Goal: Task Accomplishment & Management: Use online tool/utility

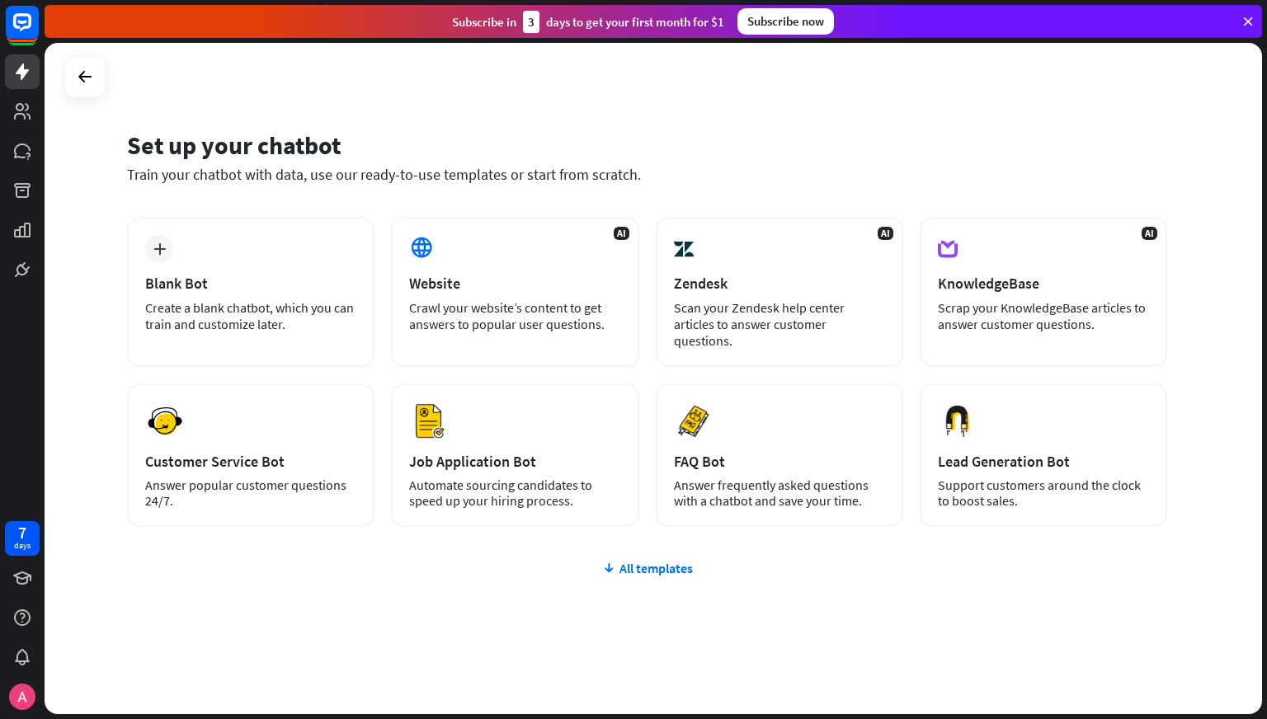
click at [475, 323] on div "Crawl your website’s content to get answers to popular user questions." at bounding box center [514, 315] width 211 height 33
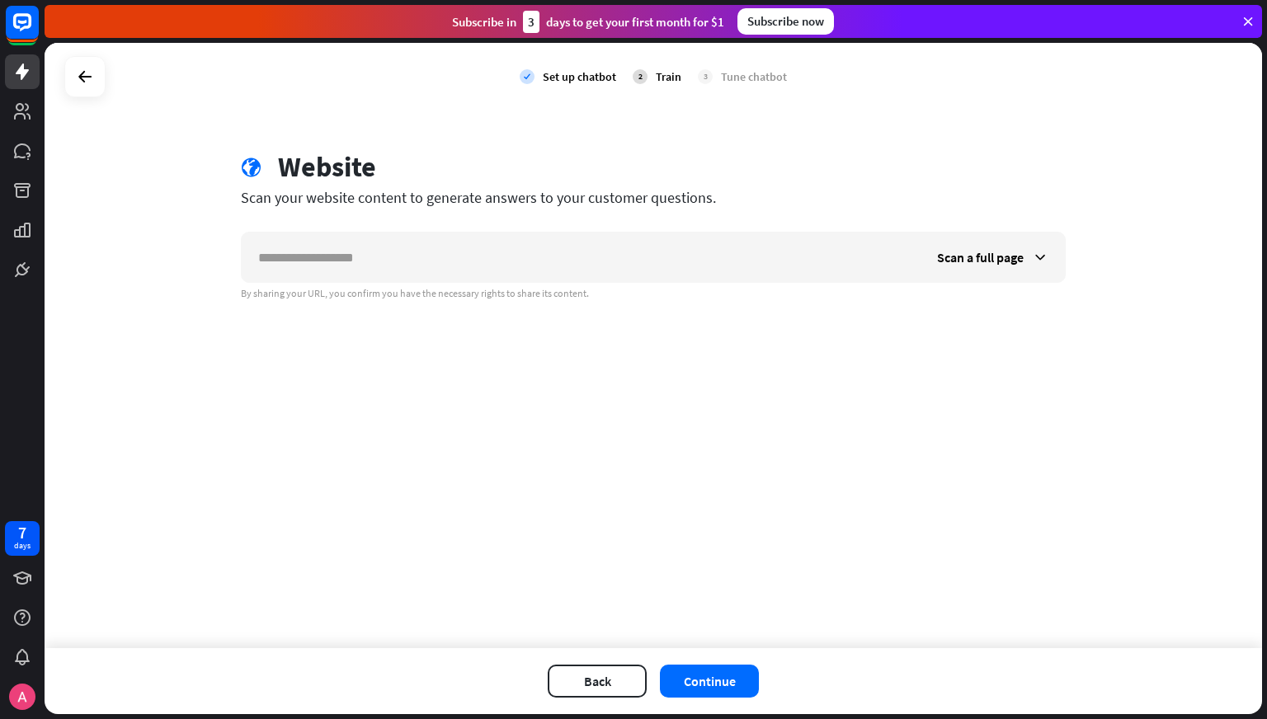
click at [380, 265] on input "text" at bounding box center [581, 257] width 679 height 49
click at [689, 673] on button "Continue" at bounding box center [709, 681] width 99 height 33
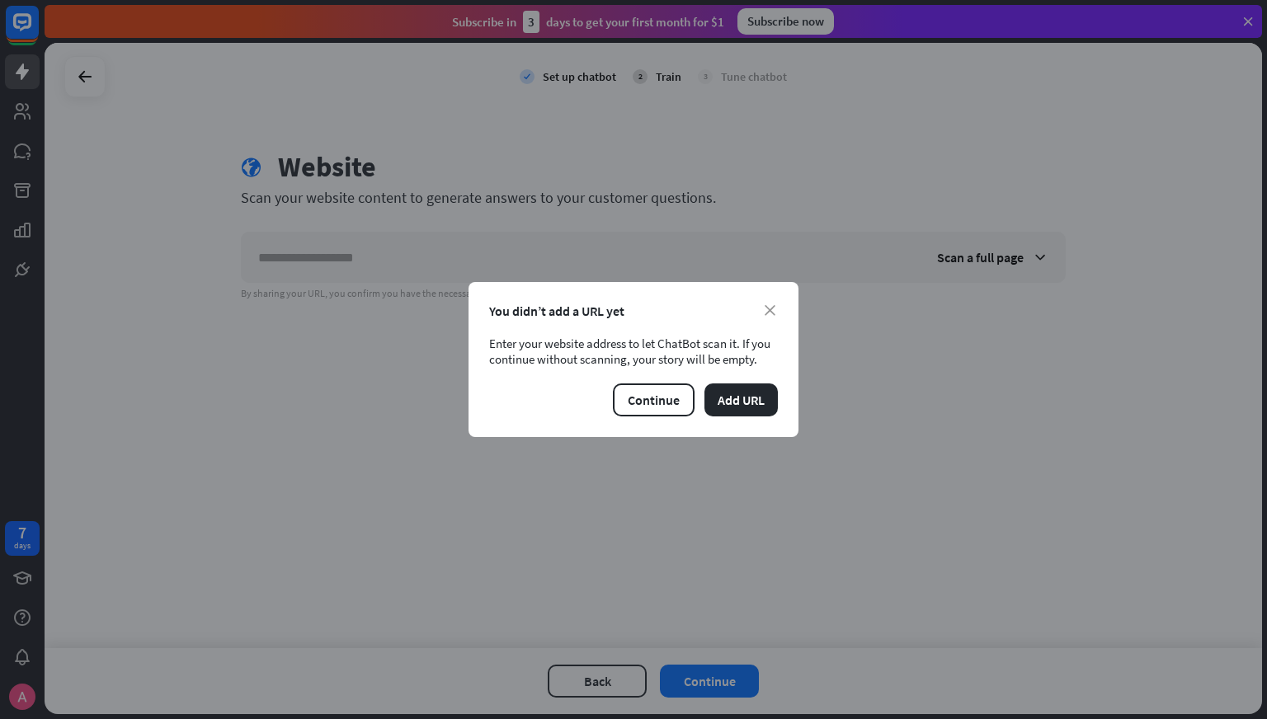
click at [741, 404] on button "Add URL" at bounding box center [741, 400] width 73 height 33
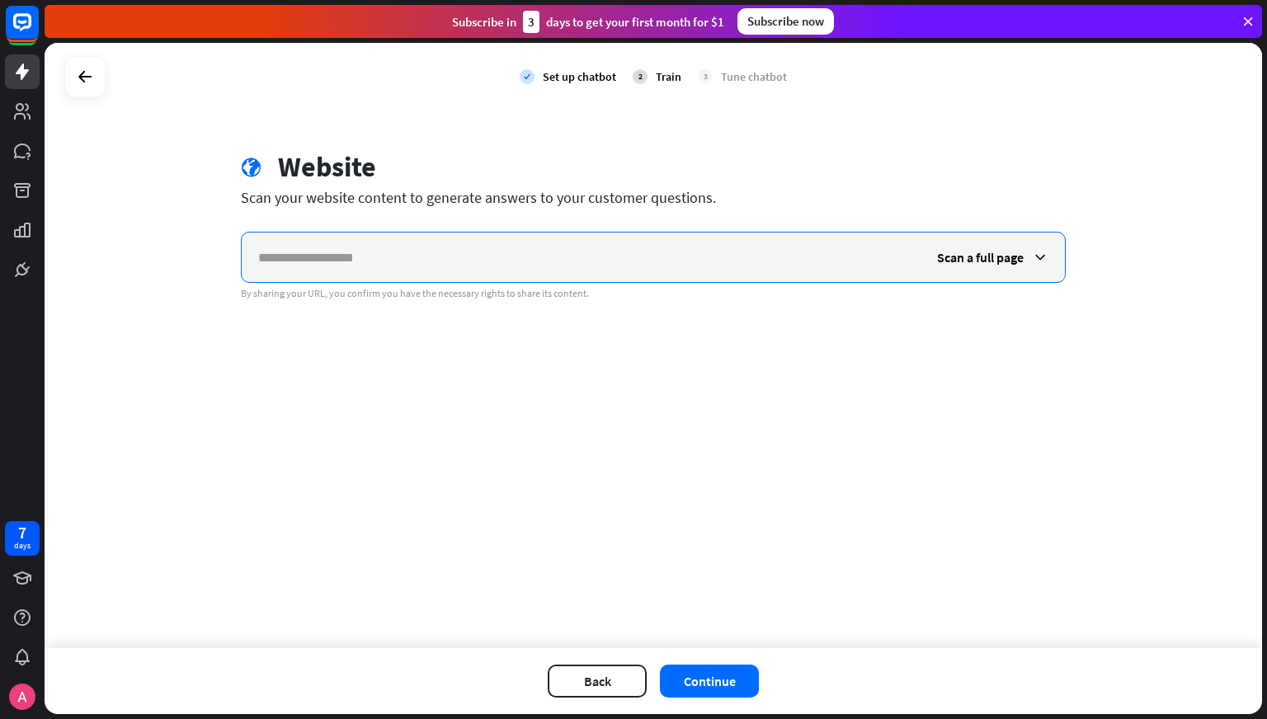
click at [448, 278] on input "text" at bounding box center [581, 257] width 679 height 49
click at [563, 238] on input "text" at bounding box center [581, 257] width 679 height 49
paste input "**********"
type input "**********"
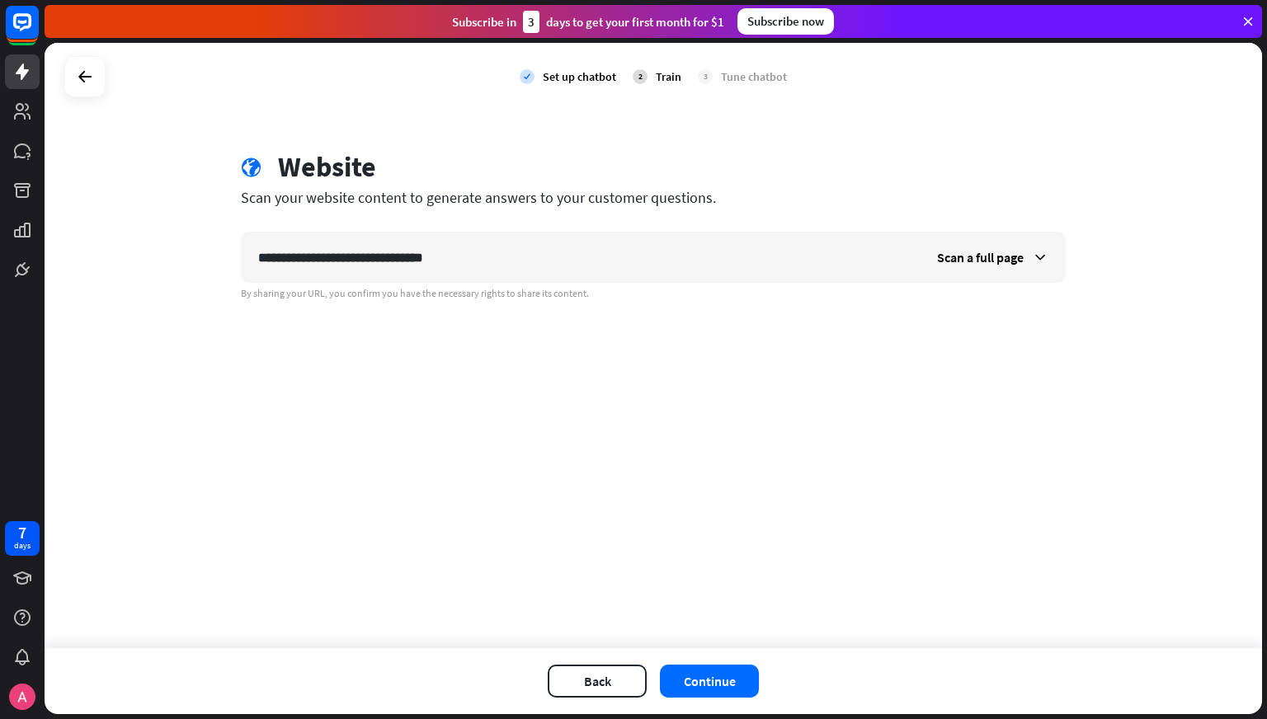
click at [728, 694] on button "Continue" at bounding box center [709, 681] width 99 height 33
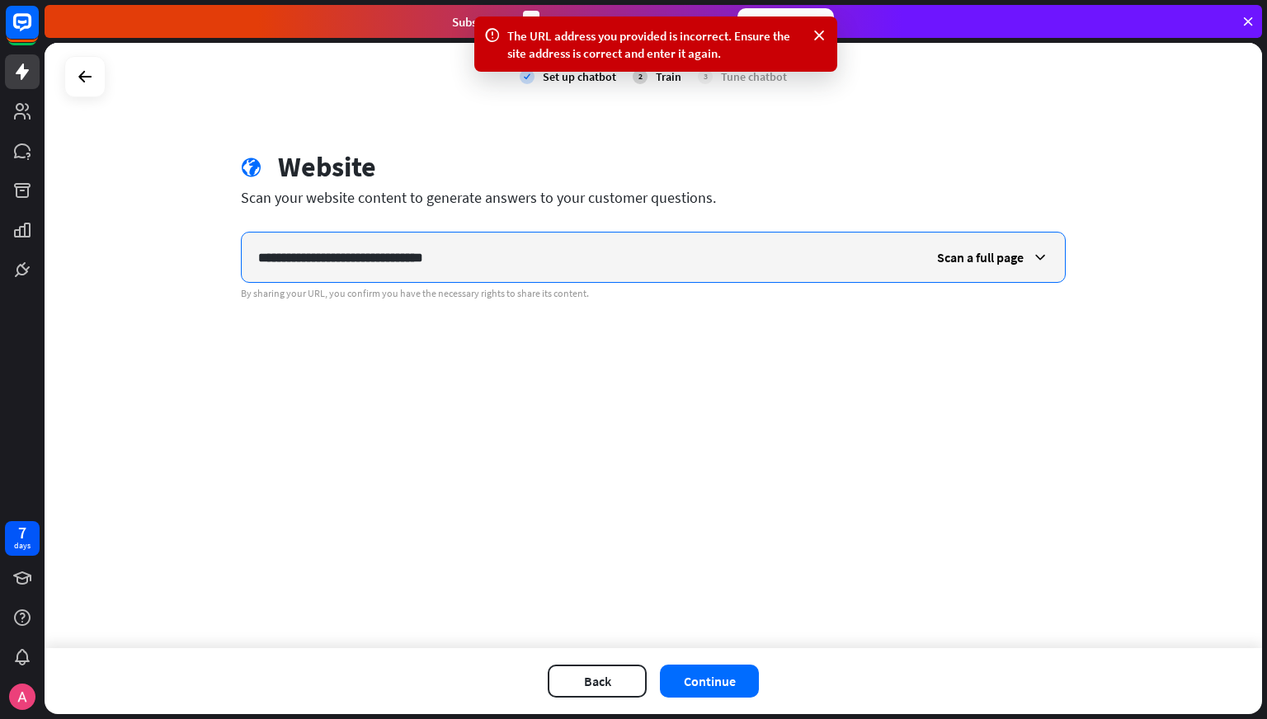
click at [574, 262] on input "**********" at bounding box center [581, 257] width 679 height 49
click at [573, 261] on input "**********" at bounding box center [581, 257] width 679 height 49
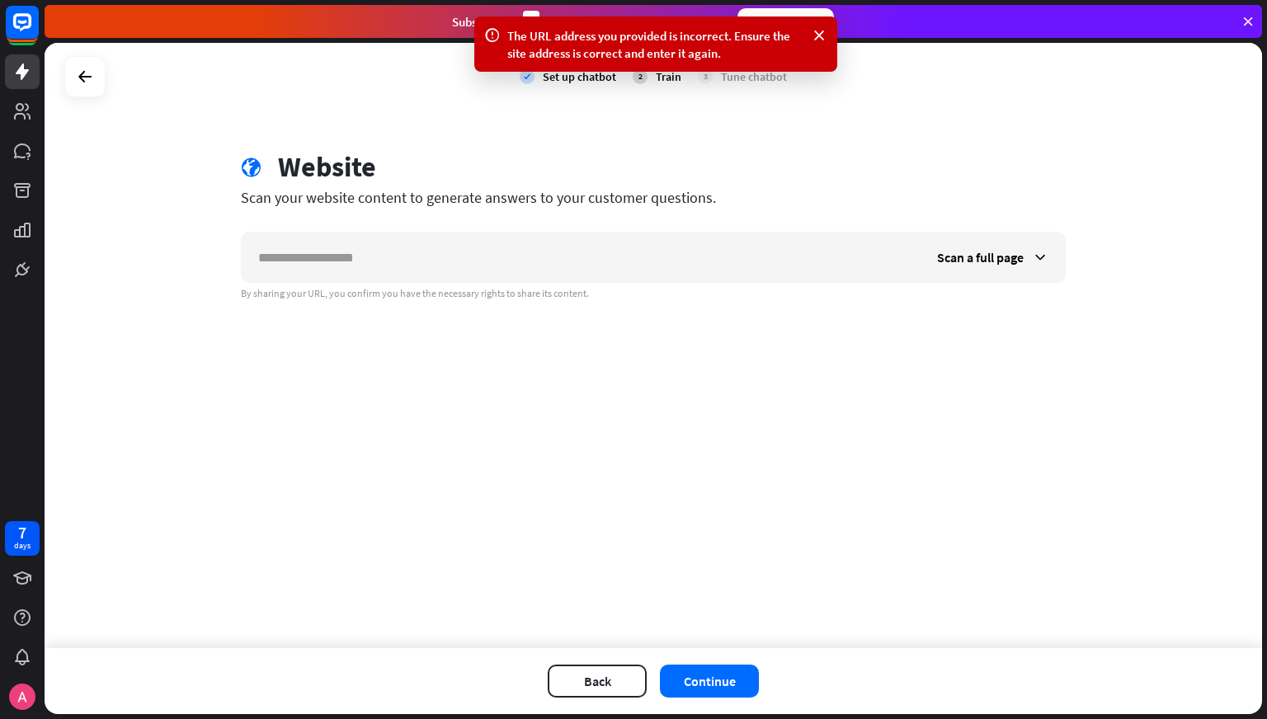
click at [1010, 258] on span "Scan a full page" at bounding box center [980, 257] width 87 height 16
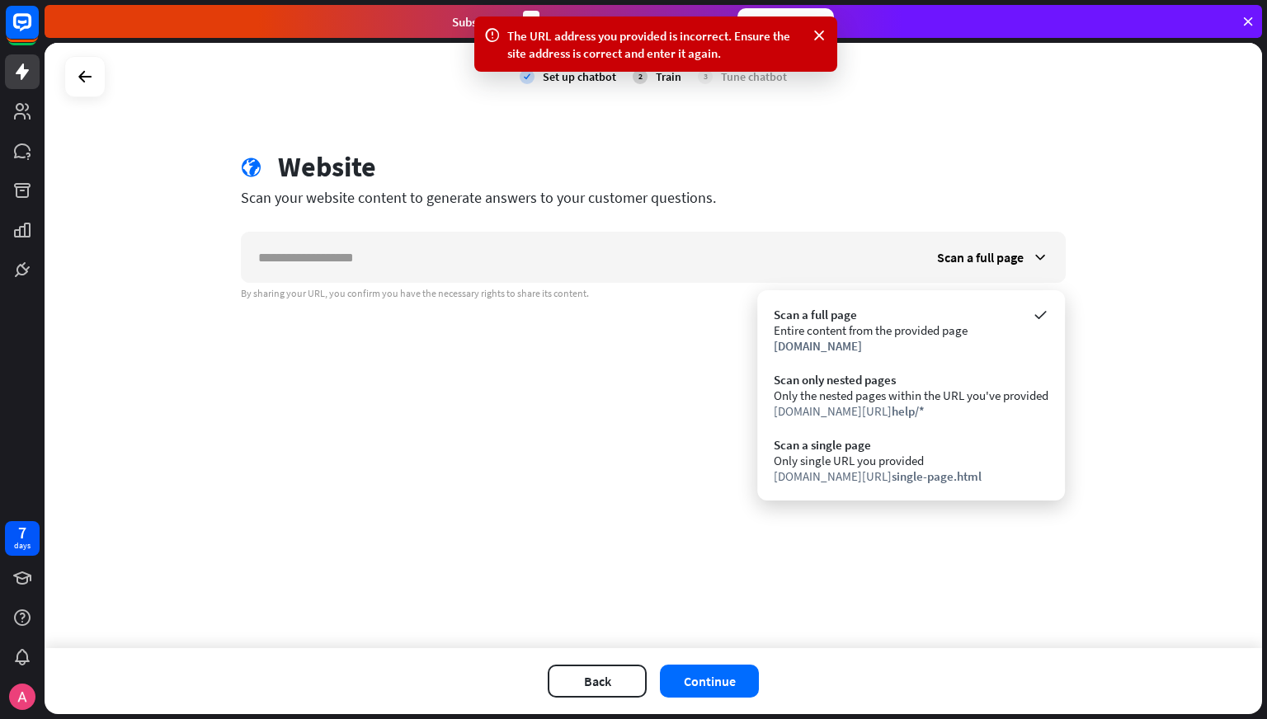
drag, startPoint x: 615, startPoint y: 445, endPoint x: 607, endPoint y: 432, distance: 15.1
click at [618, 435] on div "check Set up chatbot 2 Train 3 Tune chatbot globe Website Scan your website con…" at bounding box center [654, 346] width 1218 height 606
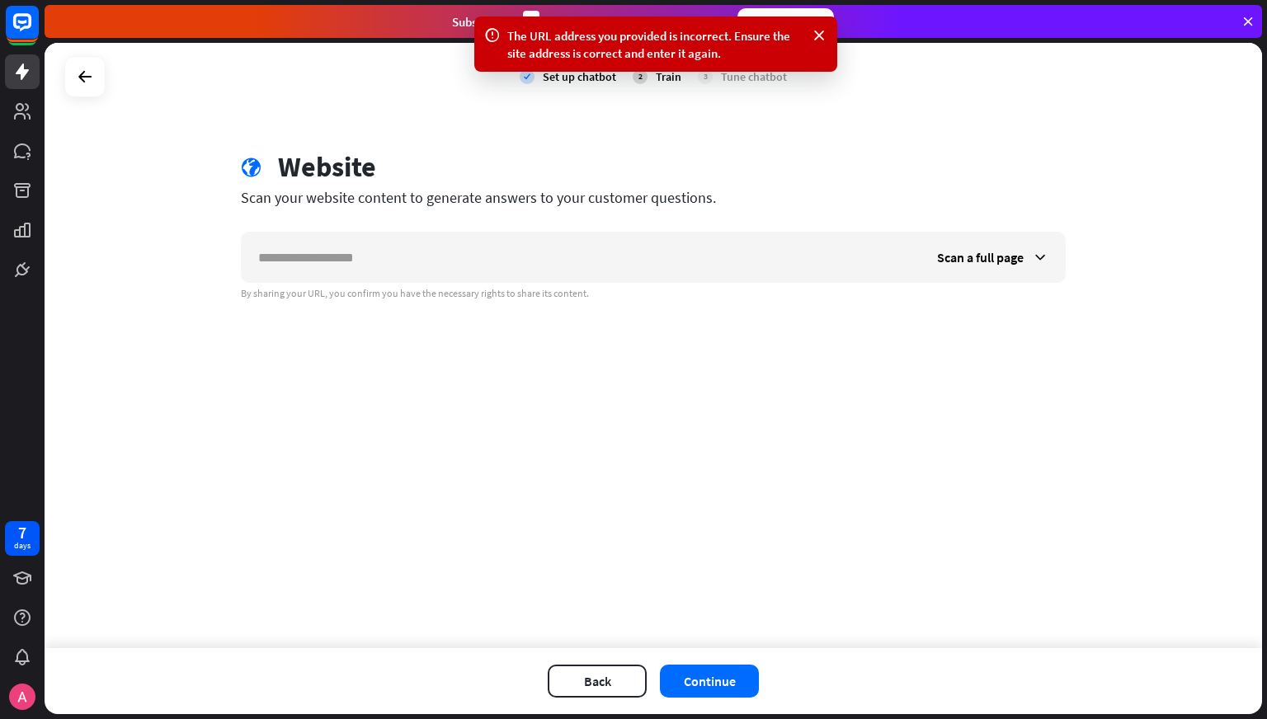
click at [101, 73] on div at bounding box center [84, 76] width 41 height 41
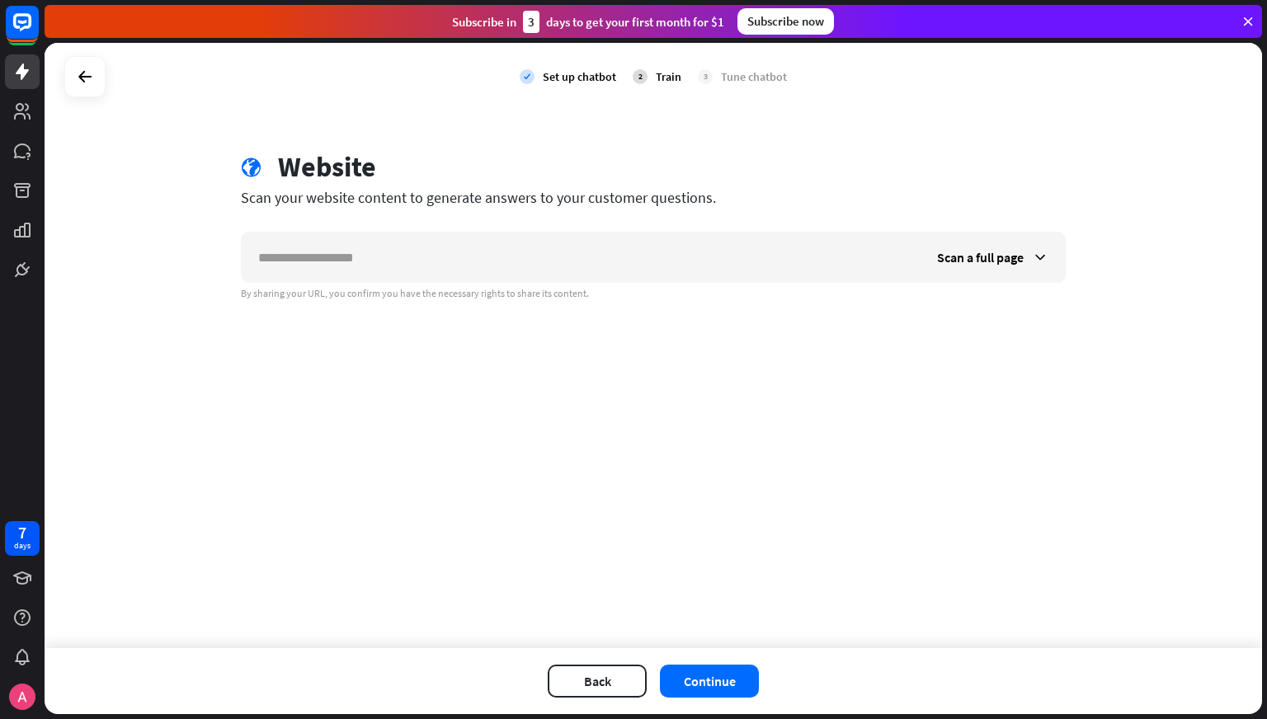
click at [97, 77] on div at bounding box center [84, 76] width 31 height 31
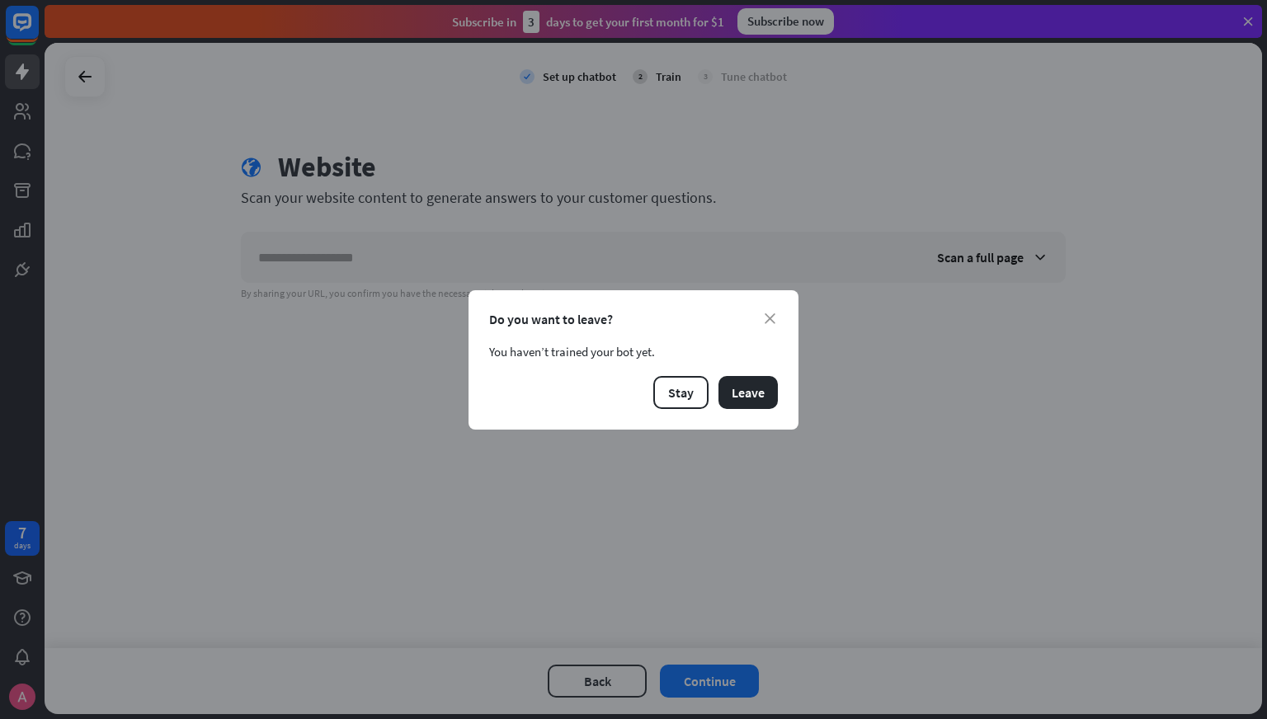
click at [752, 397] on button "Leave" at bounding box center [748, 392] width 59 height 33
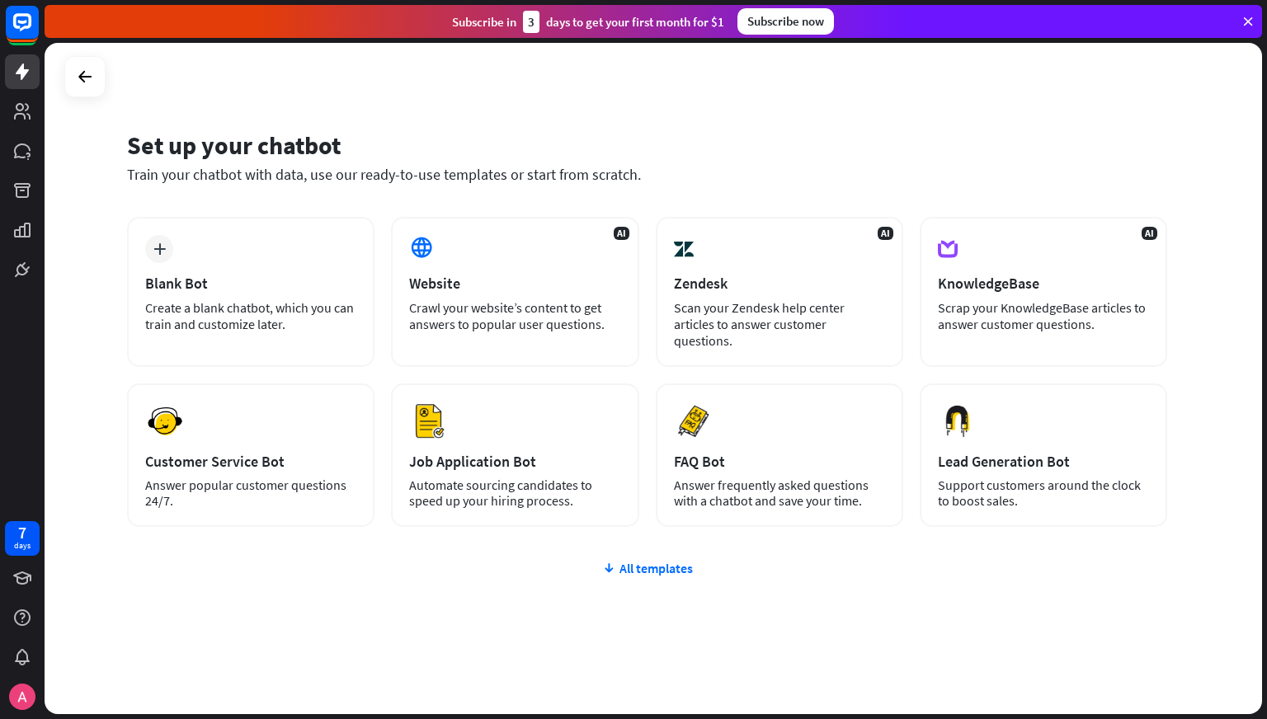
click at [231, 323] on div "Create a blank chatbot, which you can train and customize later." at bounding box center [250, 315] width 211 height 33
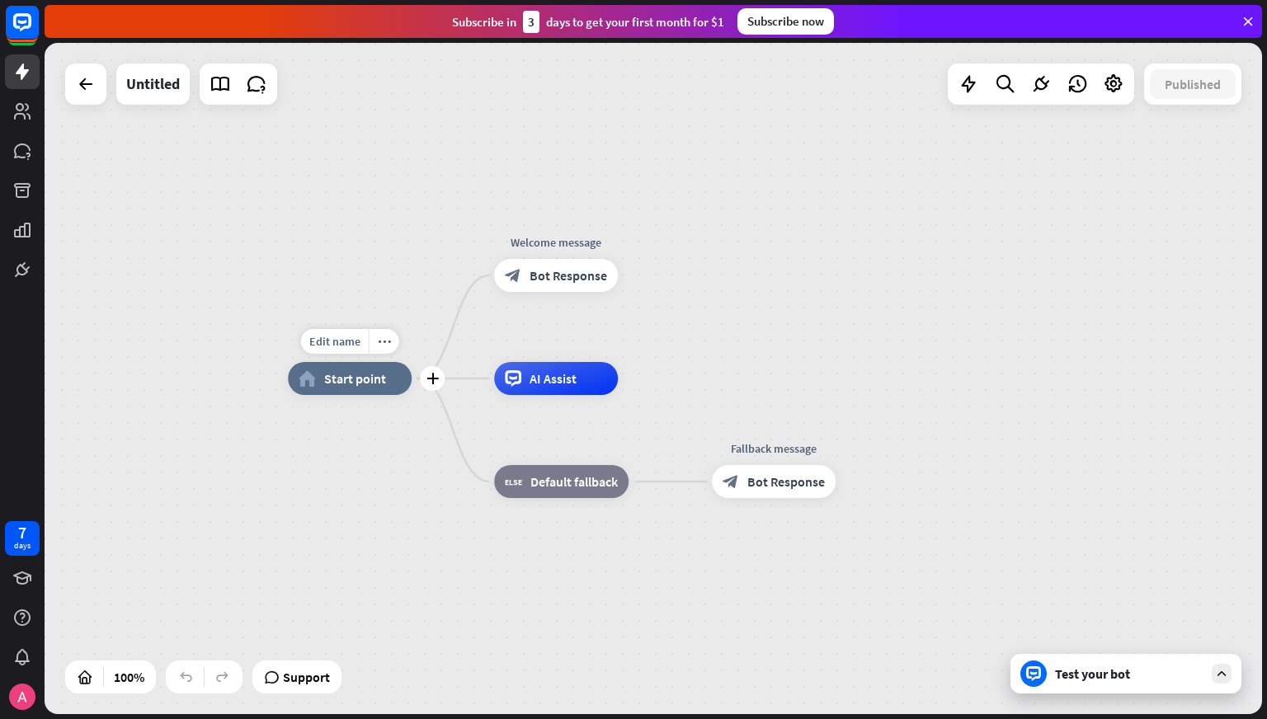
drag, startPoint x: 353, startPoint y: 383, endPoint x: 277, endPoint y: 376, distance: 76.2
click at [288, 376] on div "Edit name more_horiz plus home_2 Start point" at bounding box center [350, 378] width 124 height 33
drag, startPoint x: 1134, startPoint y: 556, endPoint x: 1111, endPoint y: 550, distance: 23.8
click at [1131, 556] on div "home_2 Start point Welcome message block_bot_response Bot Response AI Assist bl…" at bounding box center [897, 715] width 1218 height 672
click at [1217, 676] on icon at bounding box center [1221, 674] width 15 height 15
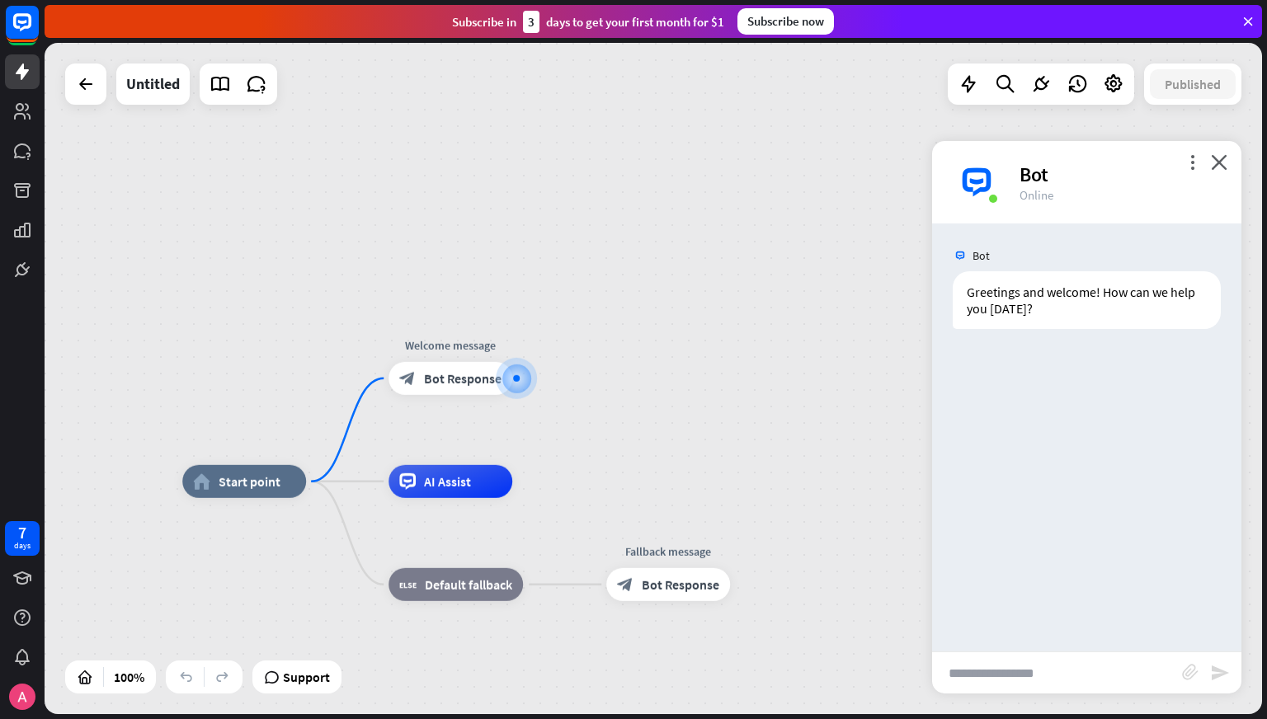
click at [1047, 667] on input "text" at bounding box center [1057, 673] width 250 height 41
click at [92, 95] on div at bounding box center [85, 84] width 33 height 33
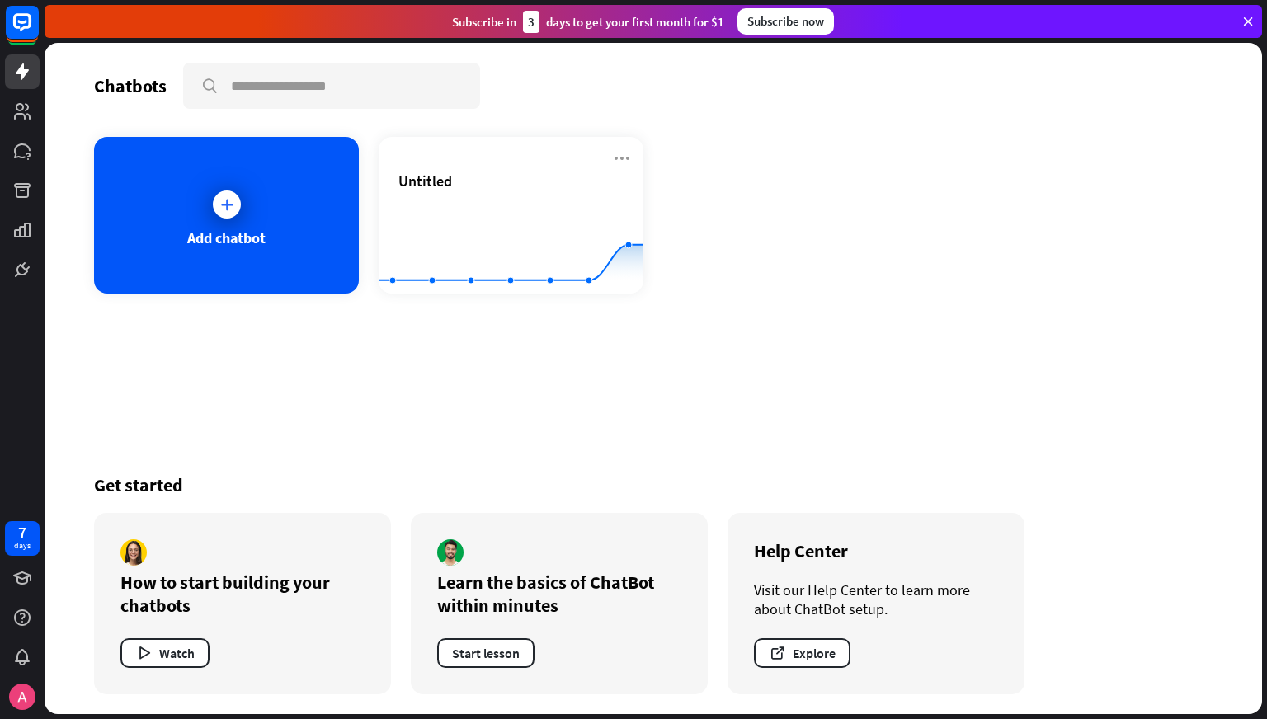
click at [270, 257] on div "Add chatbot" at bounding box center [226, 215] width 265 height 157
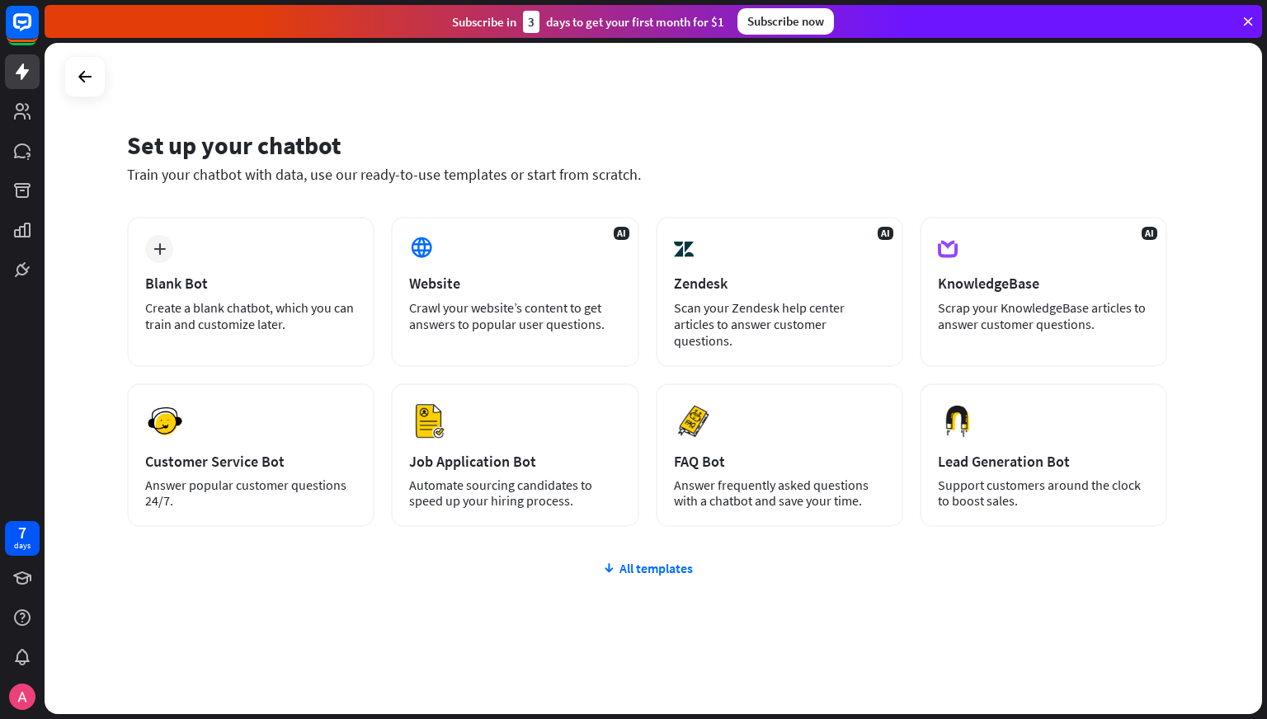
click at [544, 306] on div "Crawl your website’s content to get answers to popular user questions." at bounding box center [514, 315] width 211 height 33
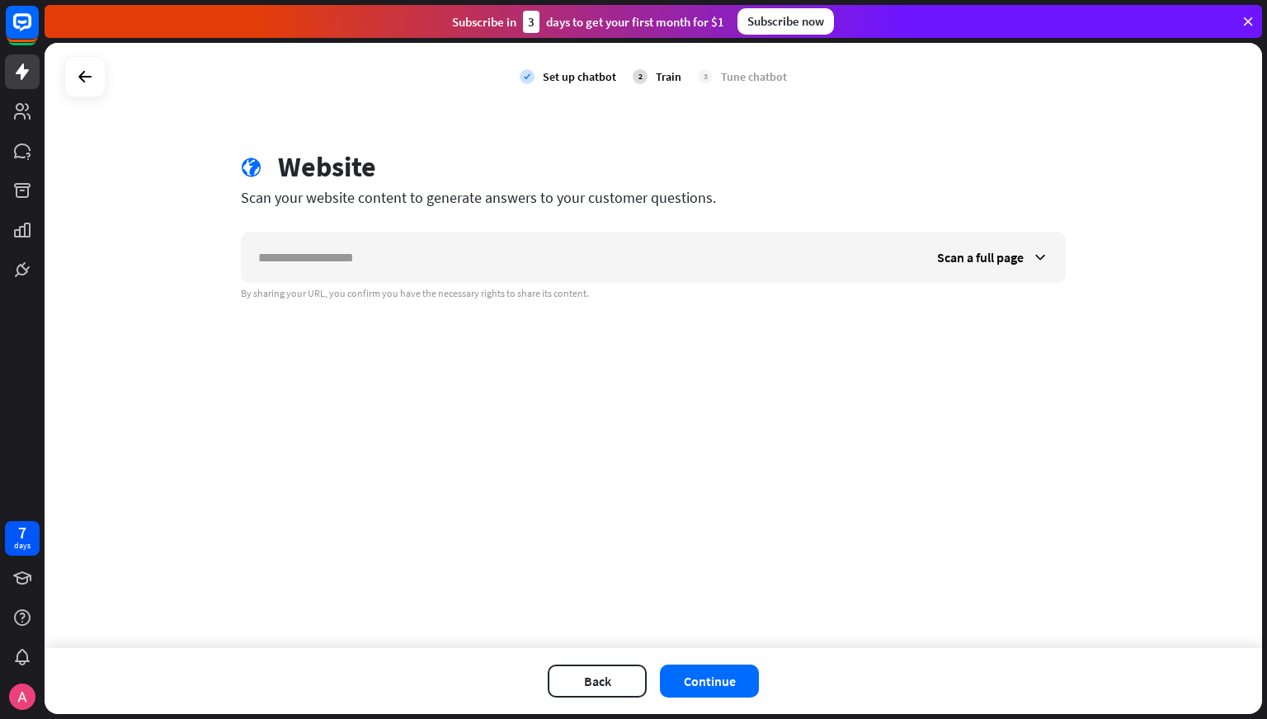
click at [488, 272] on input "text" at bounding box center [581, 257] width 679 height 49
click at [529, 236] on input "text" at bounding box center [581, 257] width 679 height 49
click at [78, 73] on icon at bounding box center [85, 77] width 20 height 20
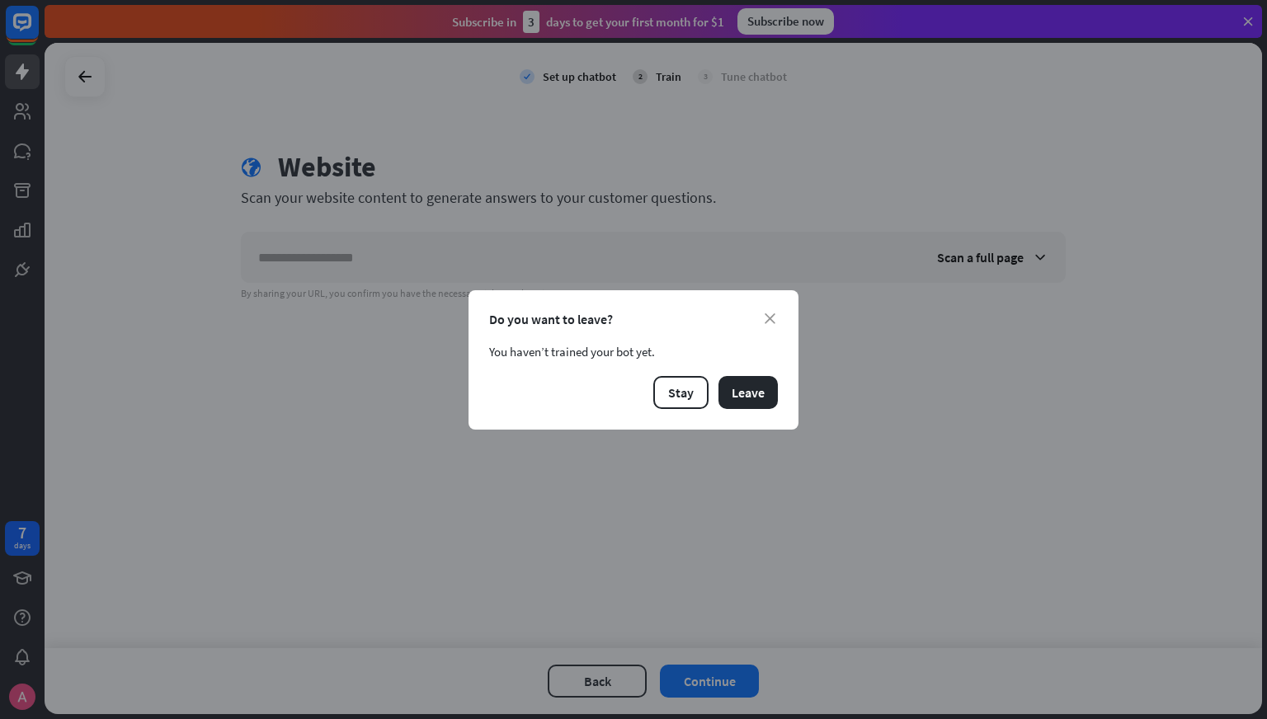
click at [765, 387] on button "Leave" at bounding box center [748, 392] width 59 height 33
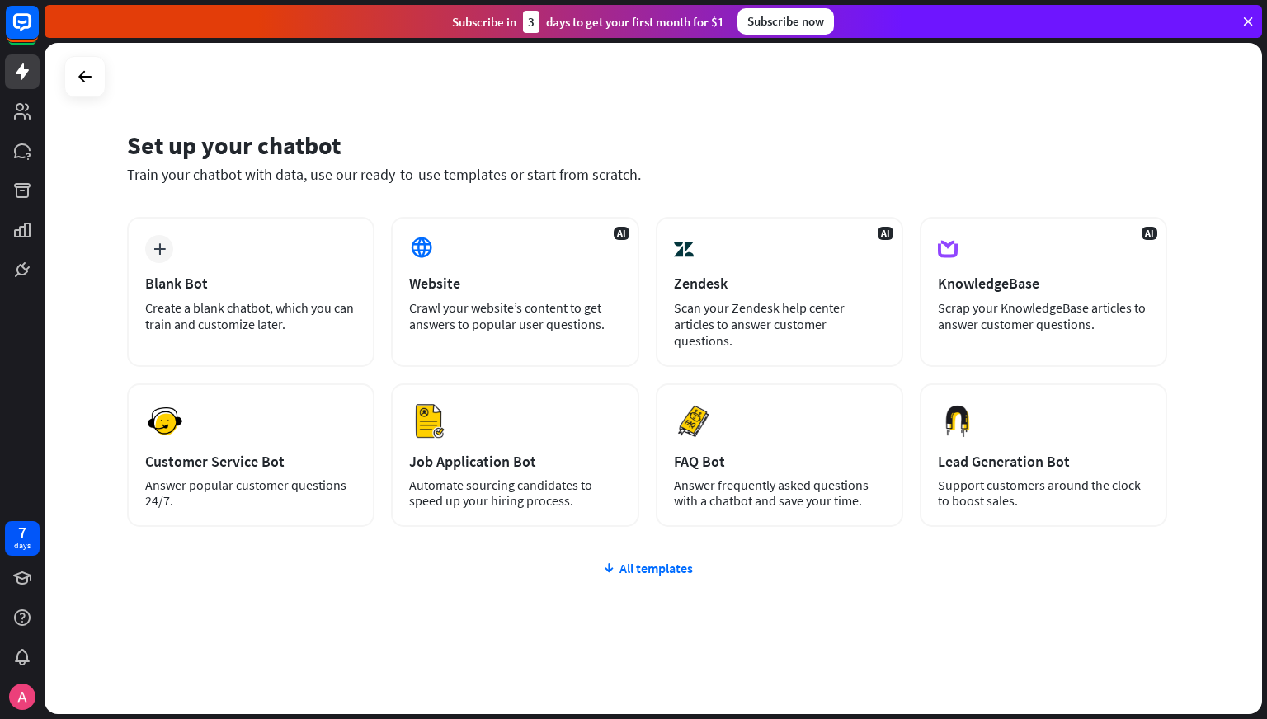
click at [970, 478] on div "Support customers around the clock to boost sales." at bounding box center [1043, 493] width 211 height 31
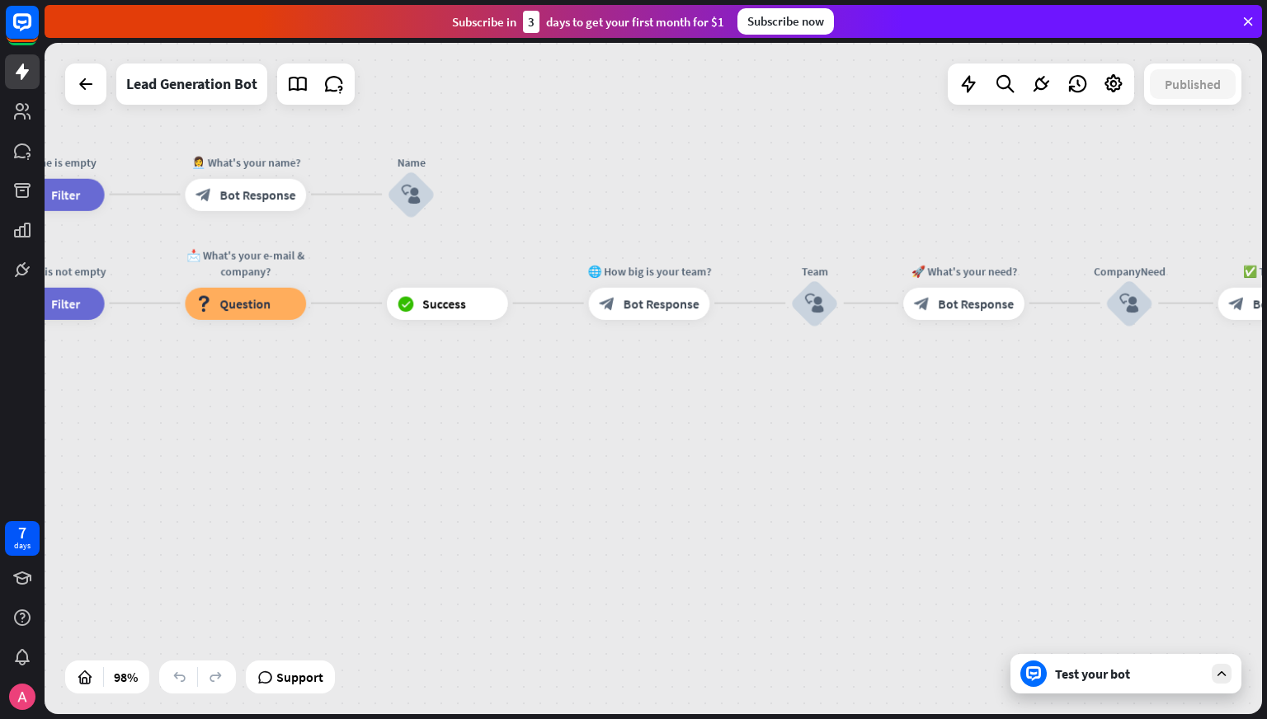
drag, startPoint x: 989, startPoint y: 436, endPoint x: 341, endPoint y: 430, distance: 648.5
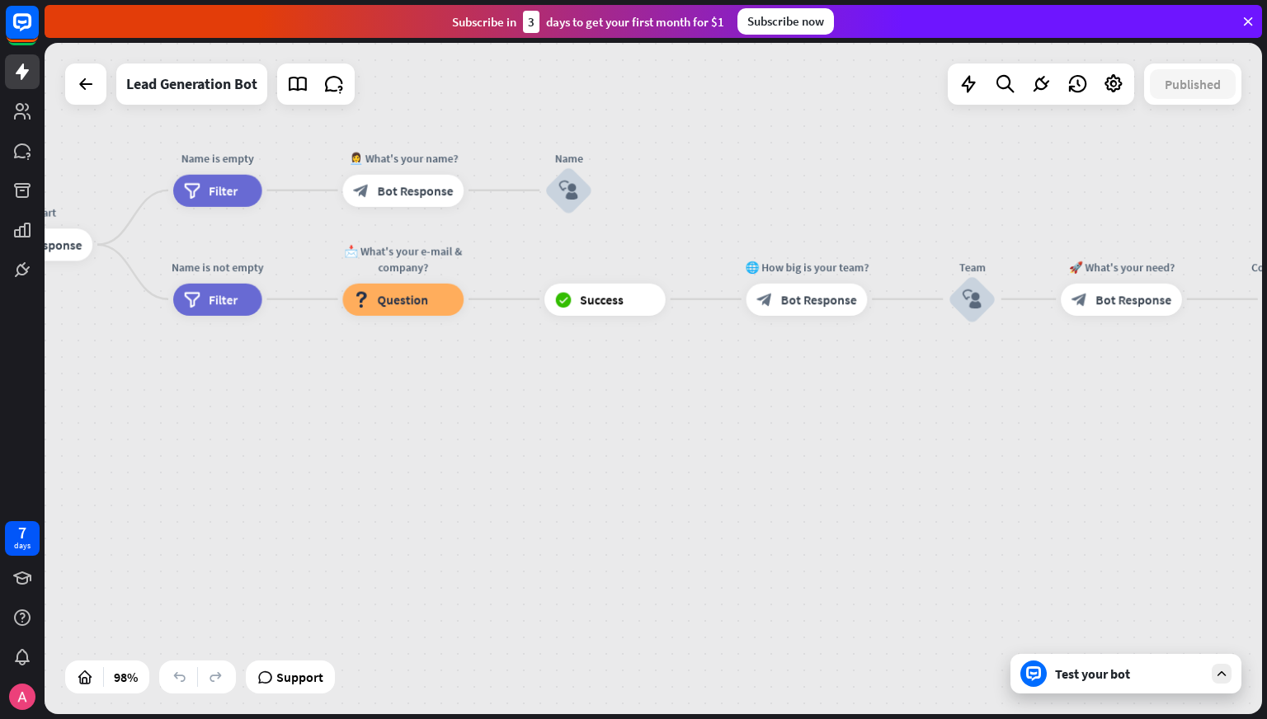
drag, startPoint x: 928, startPoint y: 377, endPoint x: 1266, endPoint y: 370, distance: 338.3
click at [1266, 370] on div "home_2 Start point Welcome message block_bot_response Bot Response Start block_…" at bounding box center [656, 381] width 1223 height 676
